Goal: Information Seeking & Learning: Find contact information

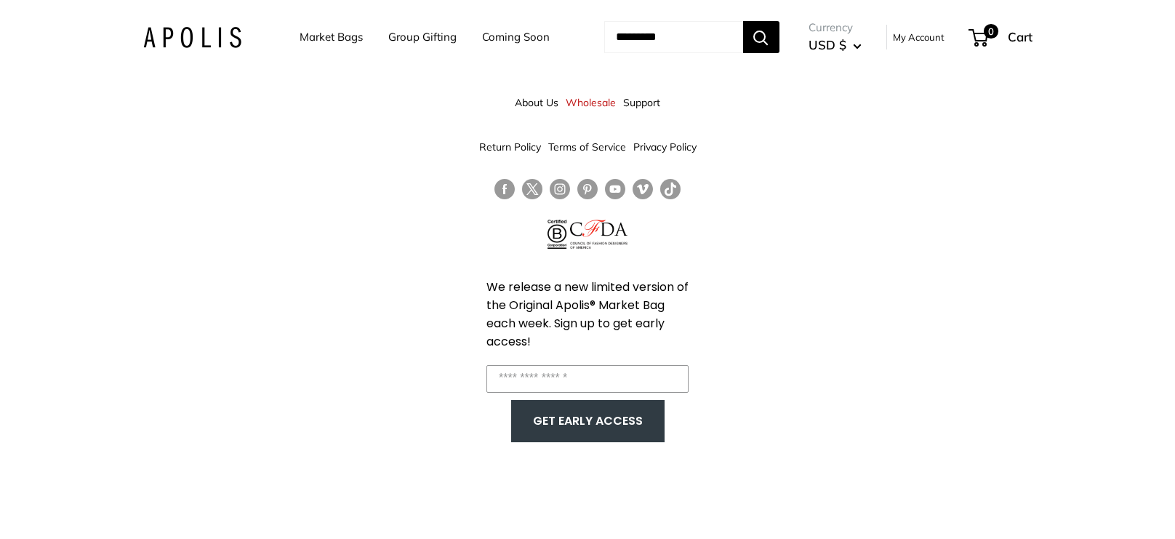
click at [644, 104] on link "Support" at bounding box center [641, 102] width 37 height 26
